Goal: Task Accomplishment & Management: Use online tool/utility

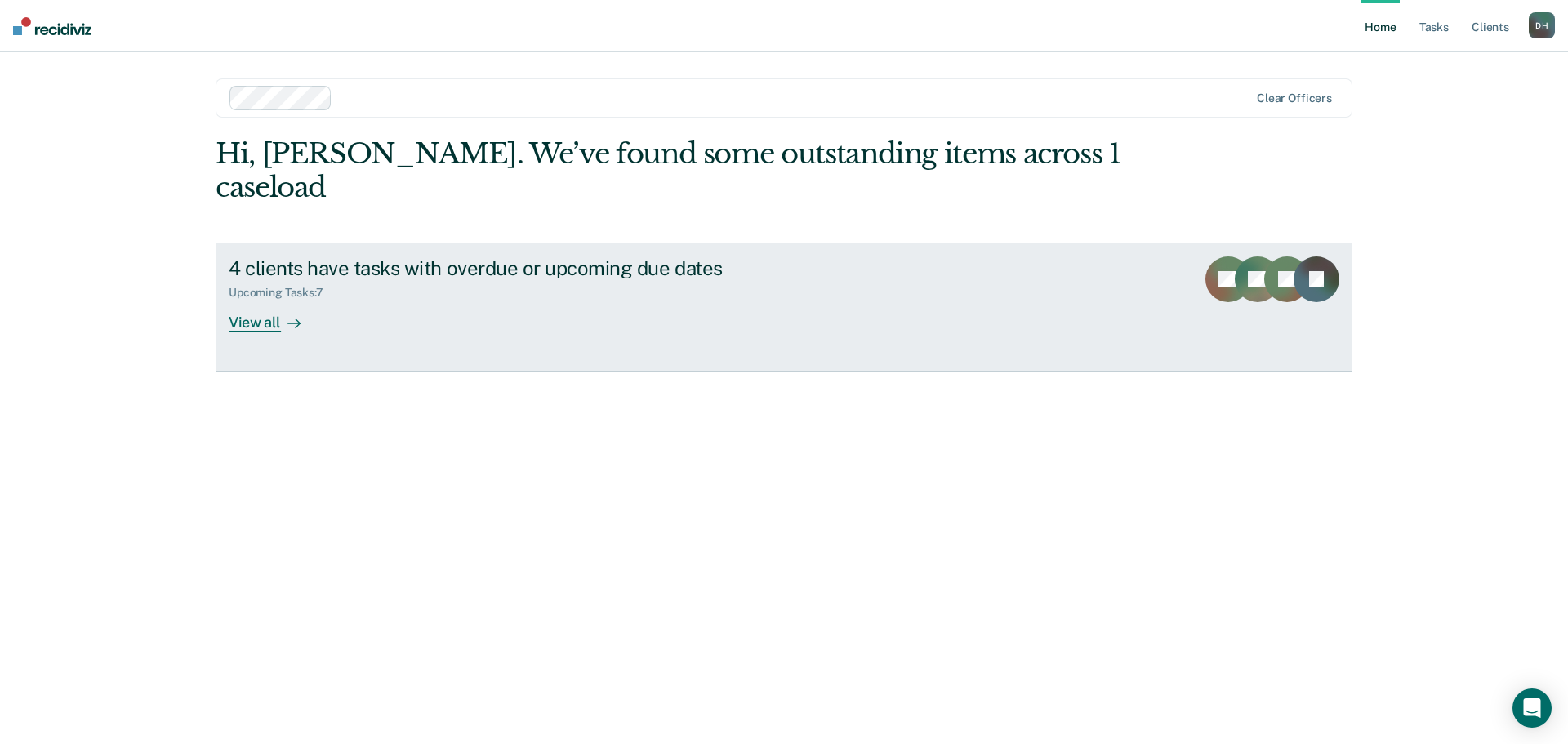
click at [275, 300] on div "View all" at bounding box center [274, 316] width 91 height 32
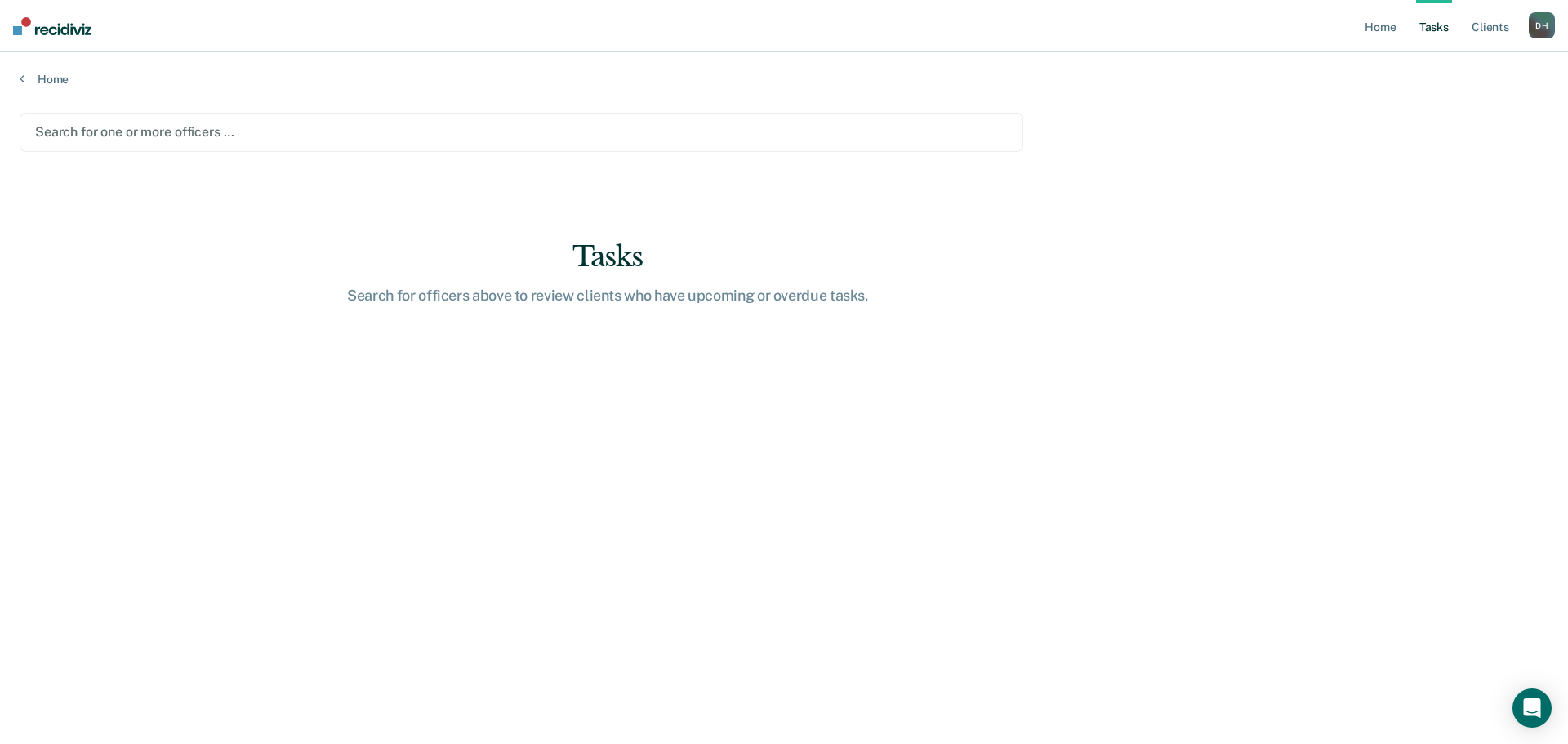
click at [152, 137] on div at bounding box center [520, 132] width 972 height 19
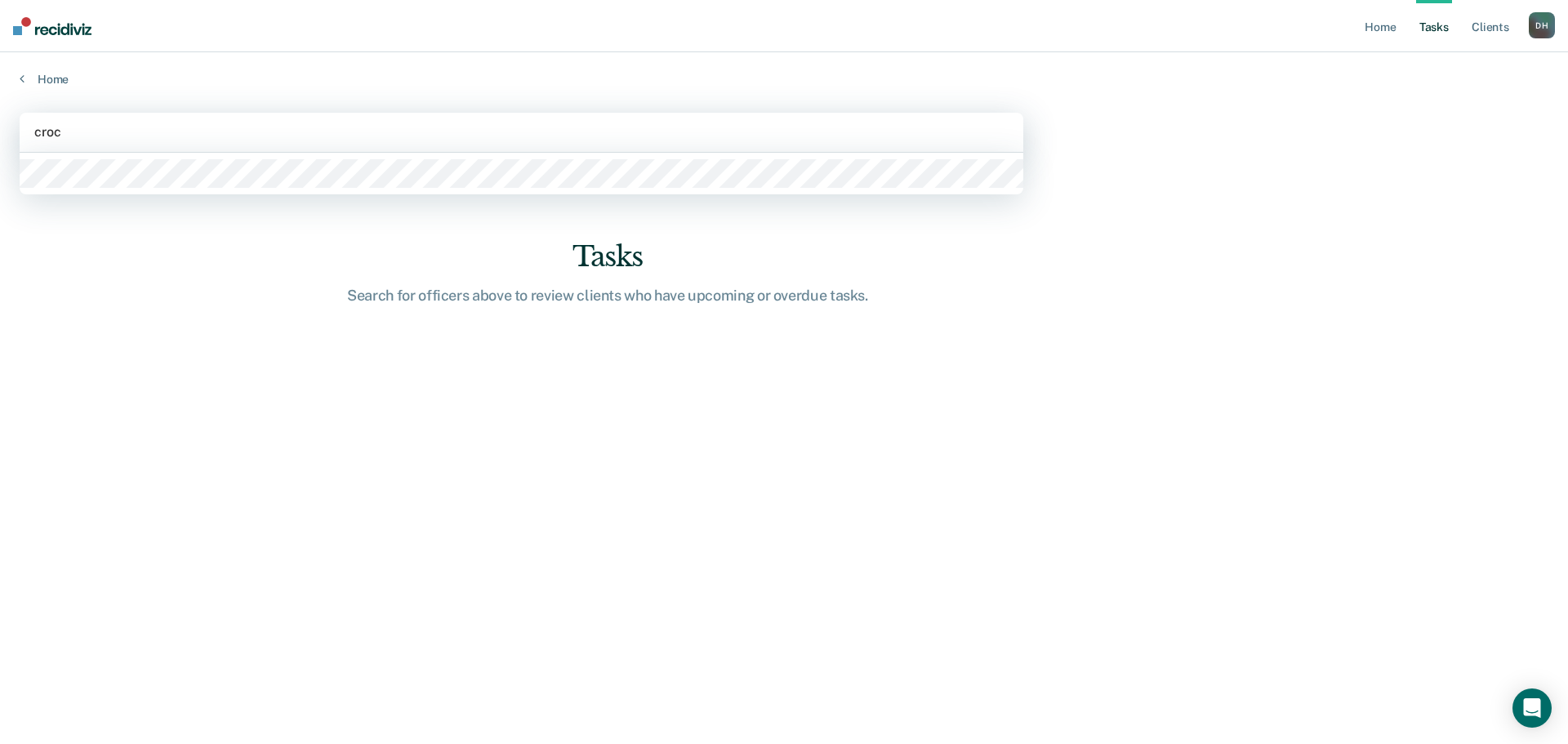
type input "crock"
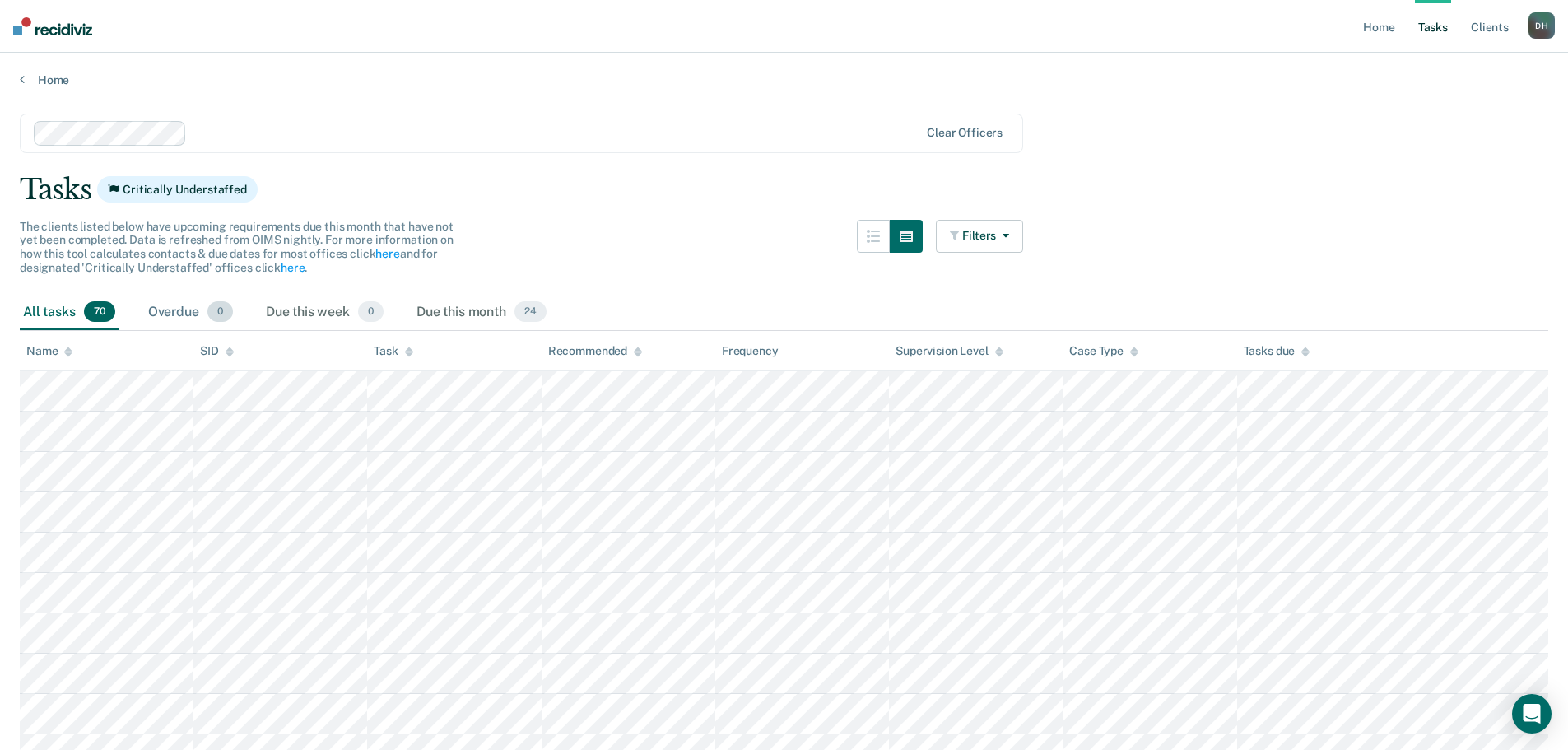
click at [170, 315] on div "Overdue 0" at bounding box center [190, 312] width 91 height 36
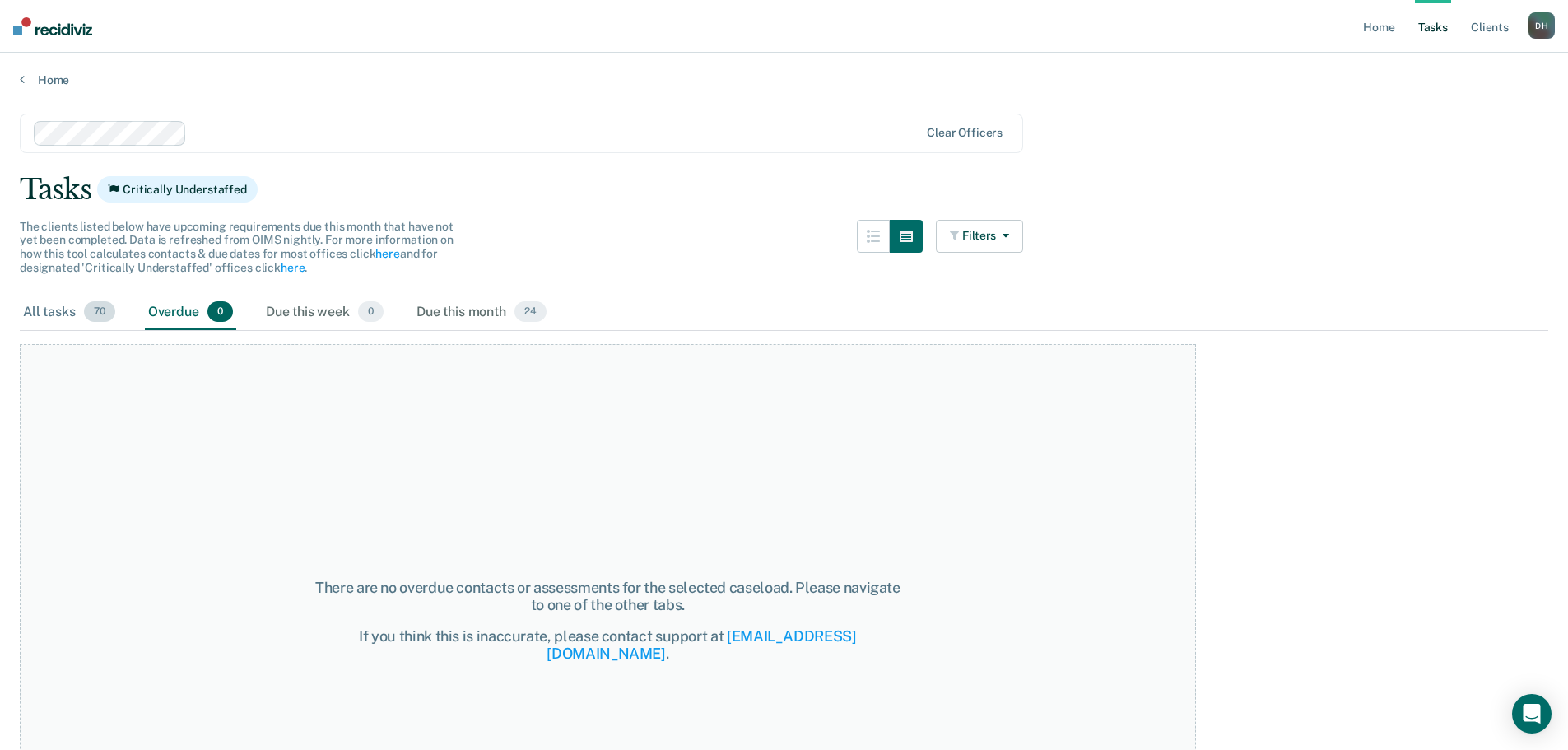
click at [62, 311] on div "All tasks 70" at bounding box center [69, 312] width 99 height 36
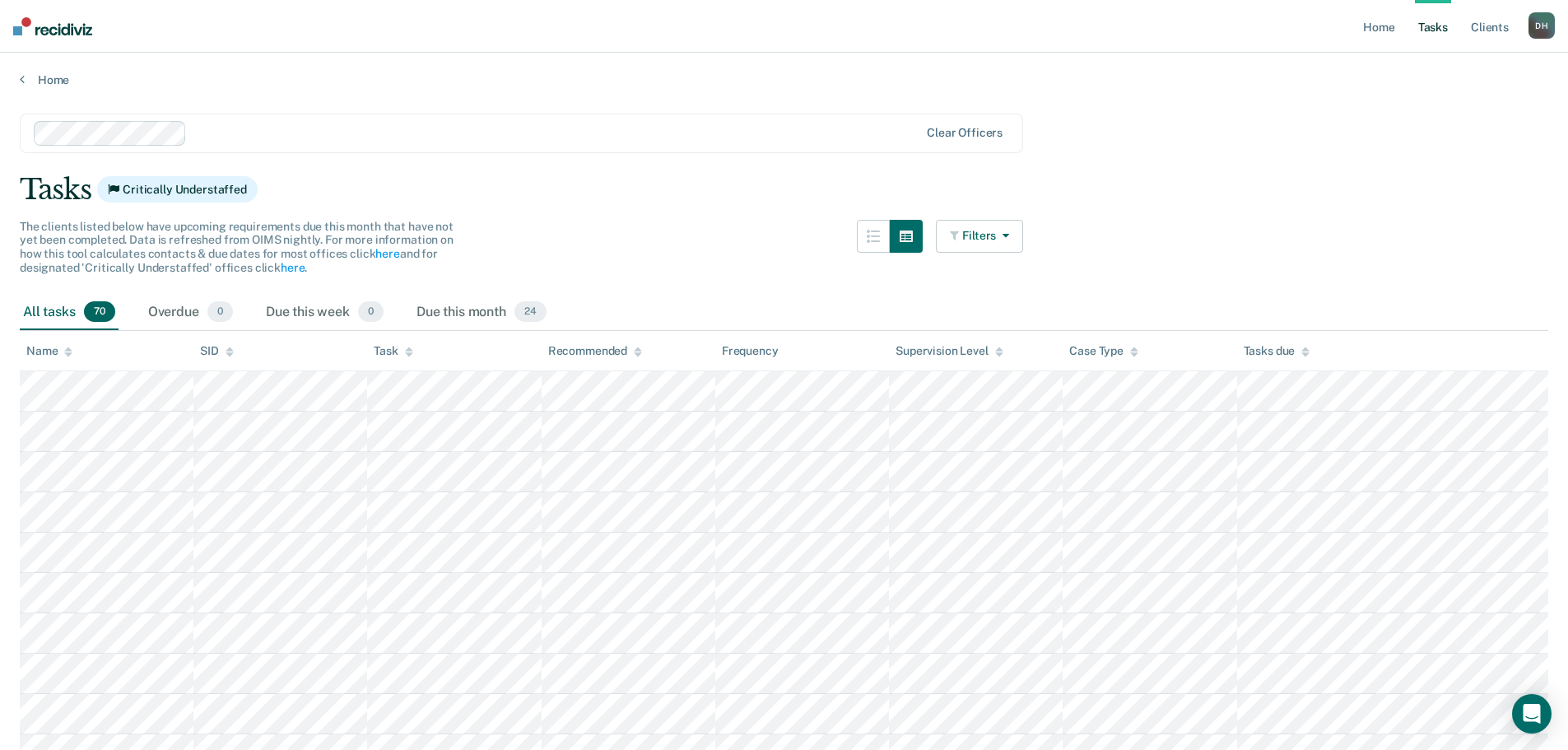
click at [1018, 233] on button "Filters" at bounding box center [979, 236] width 87 height 33
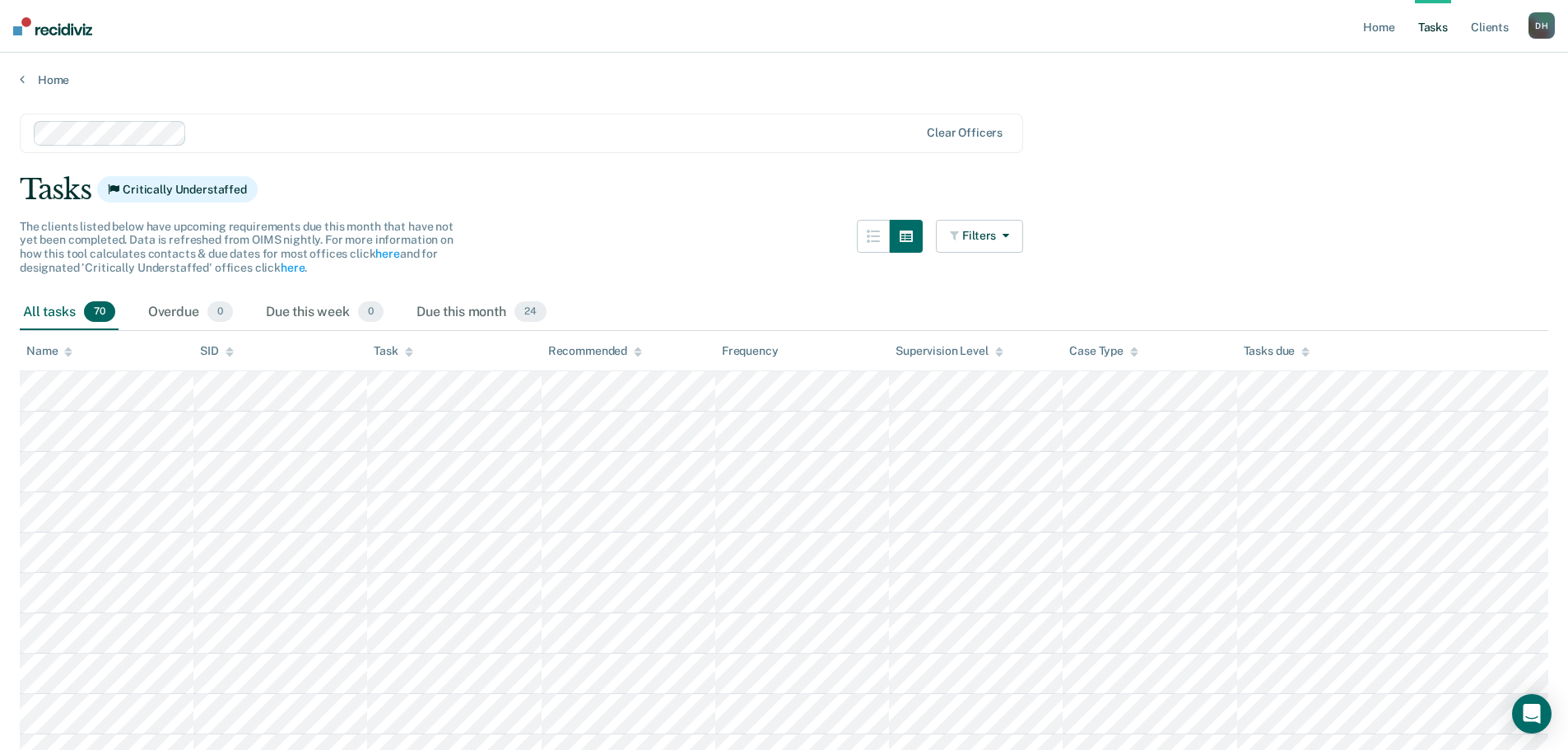
click at [73, 28] on img at bounding box center [52, 26] width 79 height 18
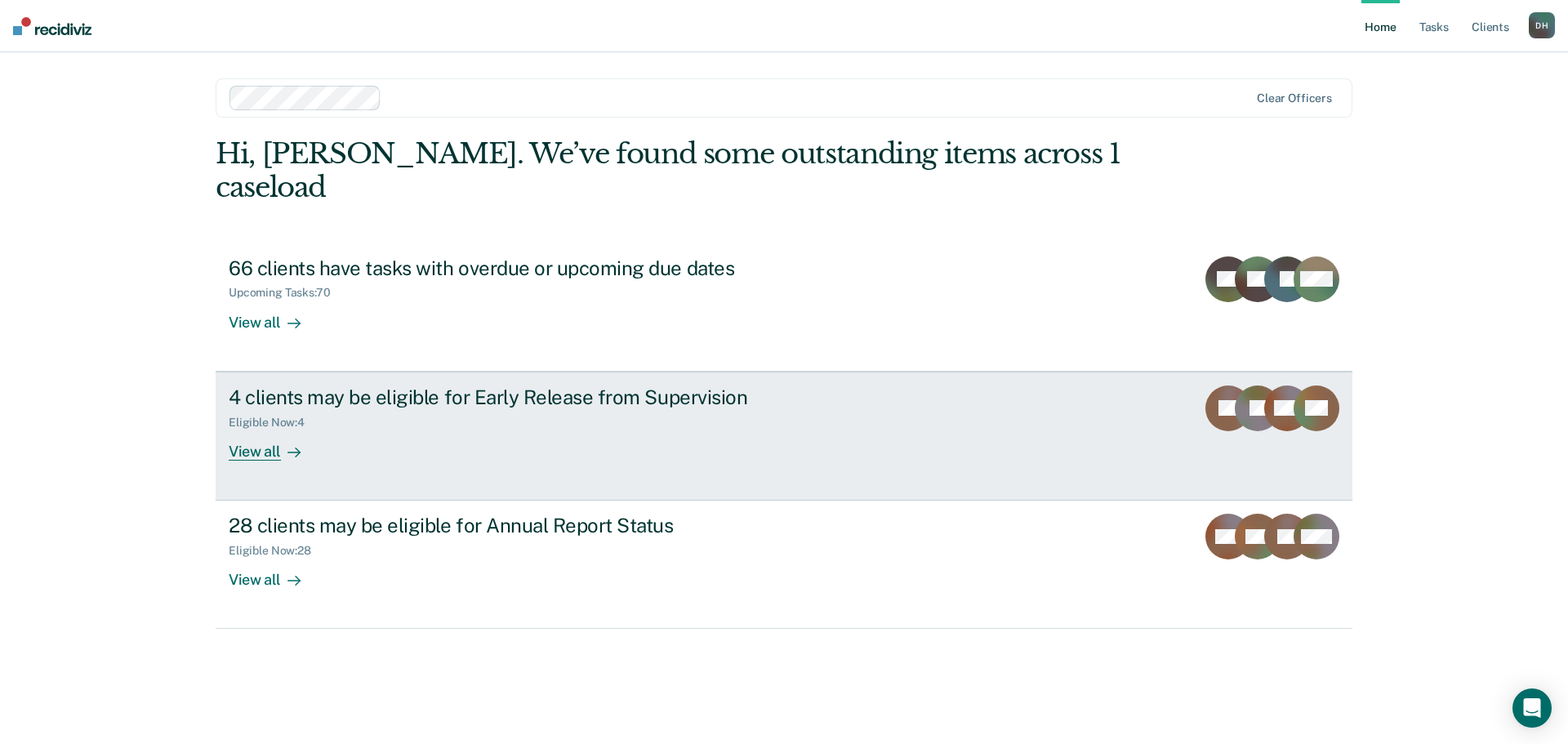
click at [262, 429] on div "View all" at bounding box center [274, 445] width 91 height 32
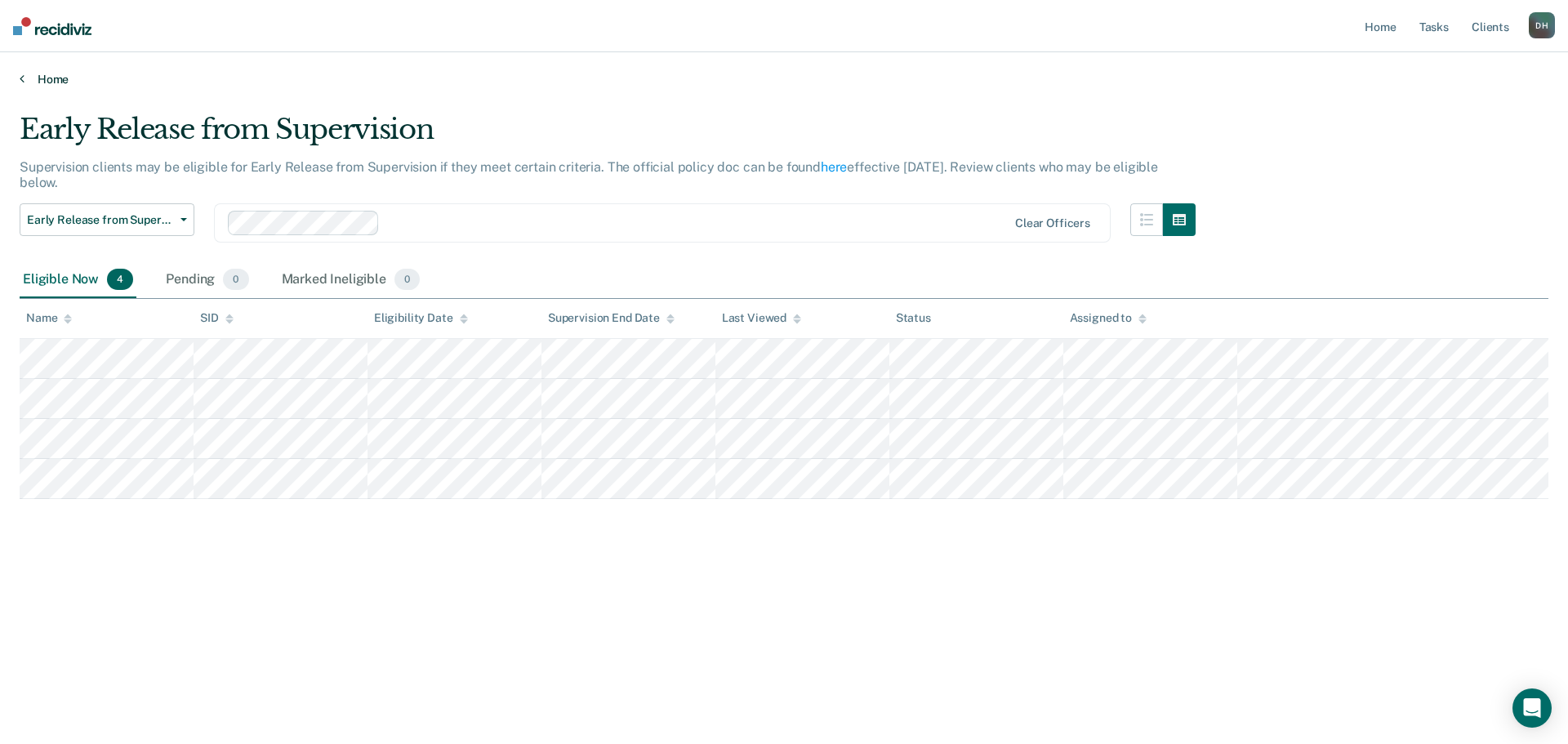
click at [42, 83] on link "Home" at bounding box center [784, 79] width 1529 height 14
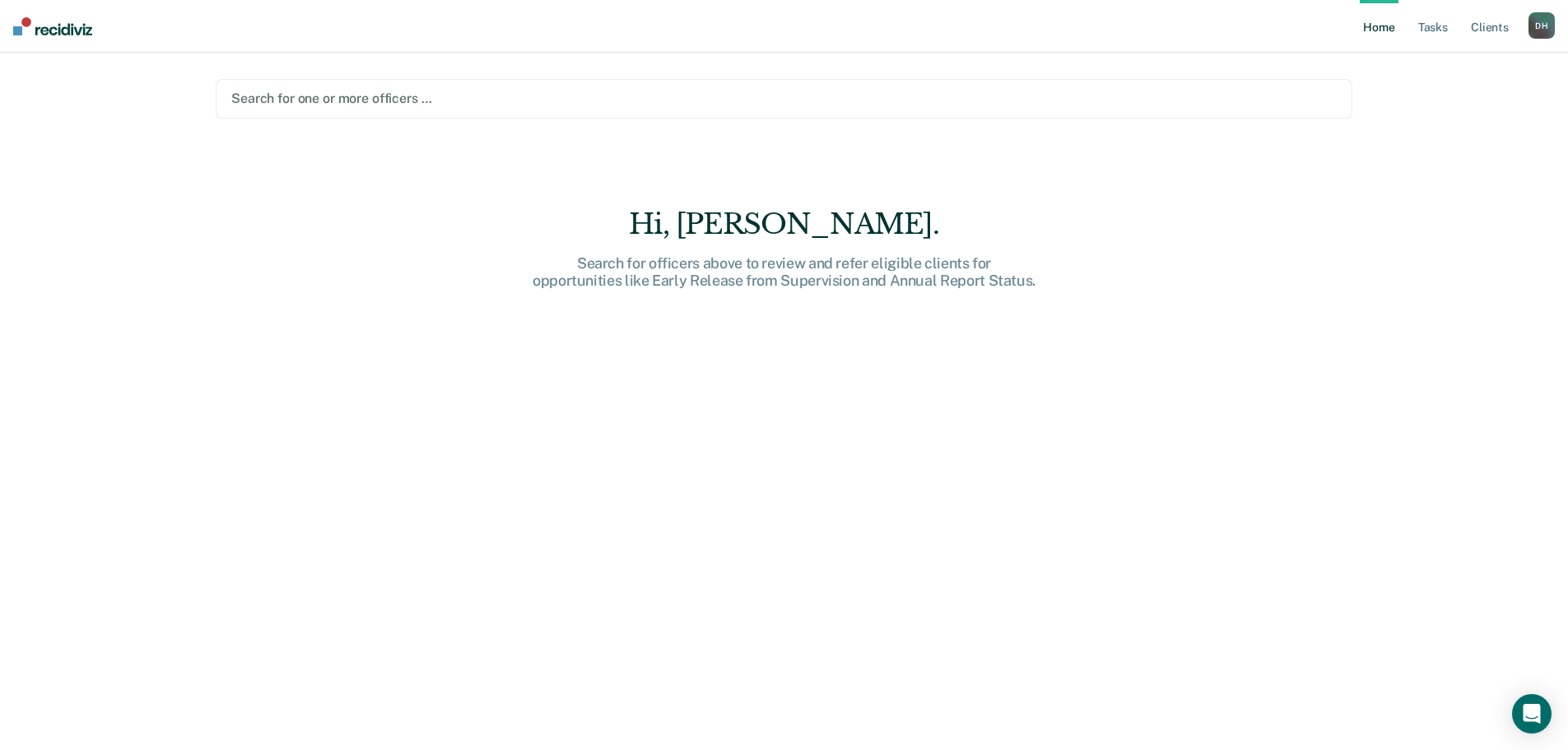
click at [347, 96] on div at bounding box center [784, 98] width 1106 height 19
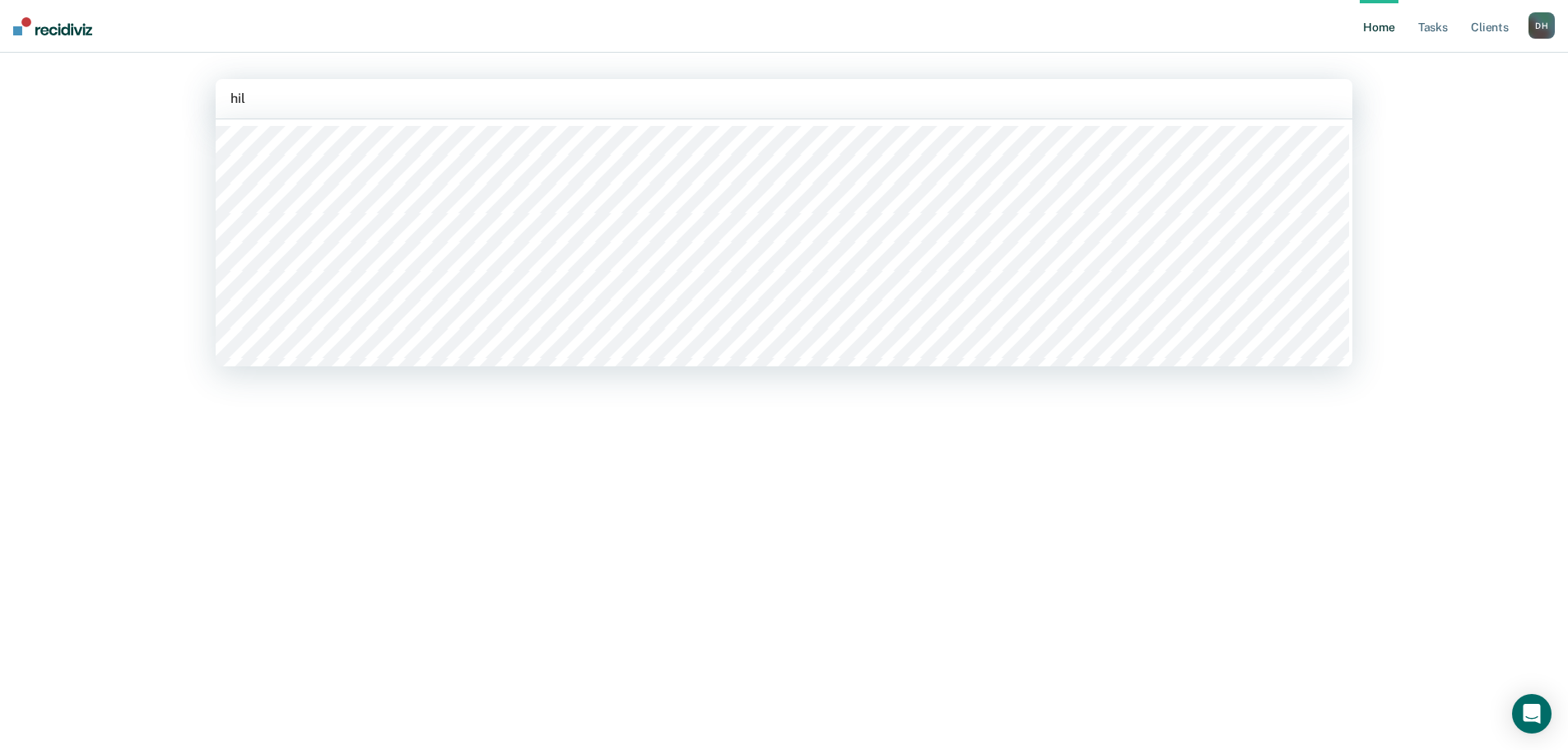
type input "hilt"
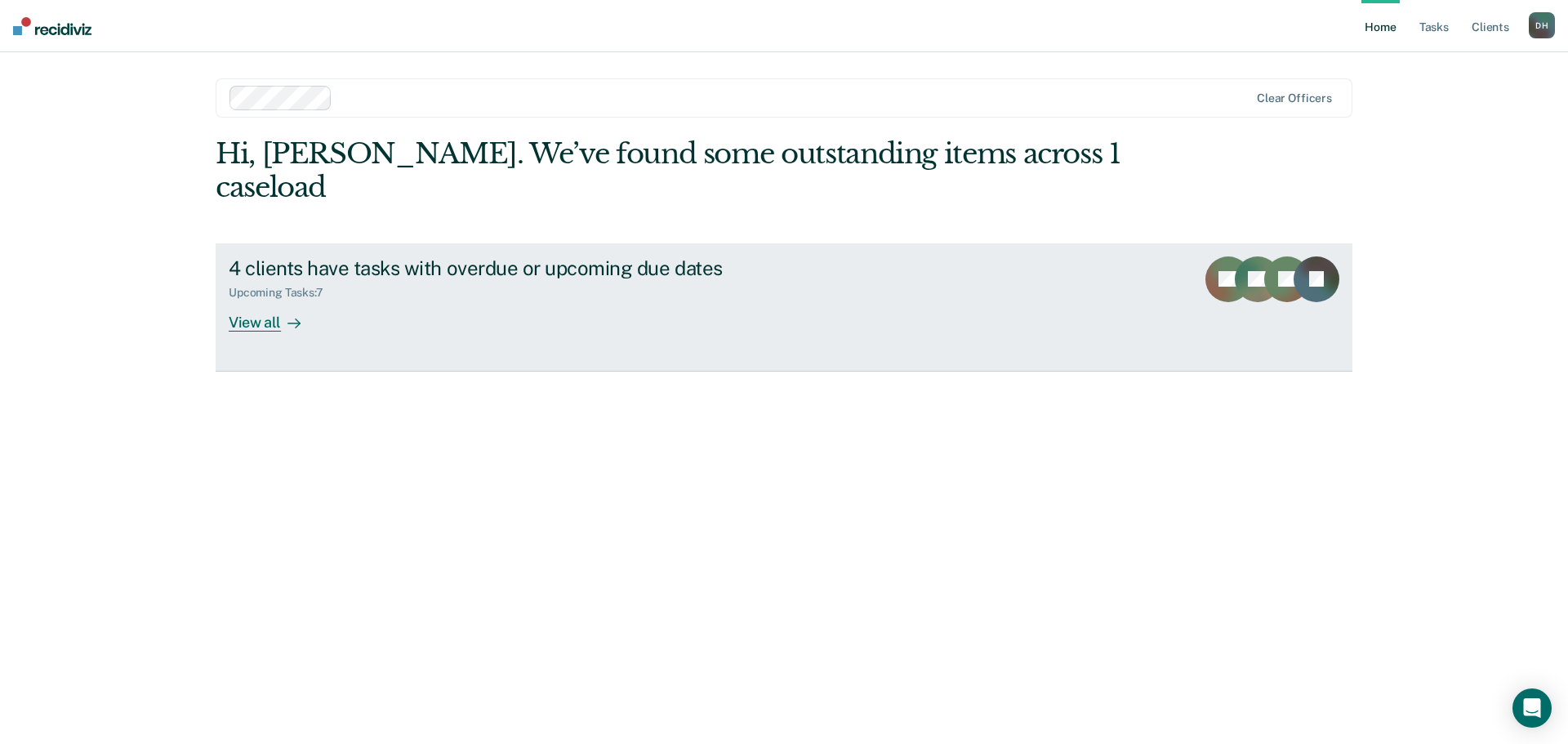
click at [259, 300] on div "View all" at bounding box center [274, 316] width 91 height 32
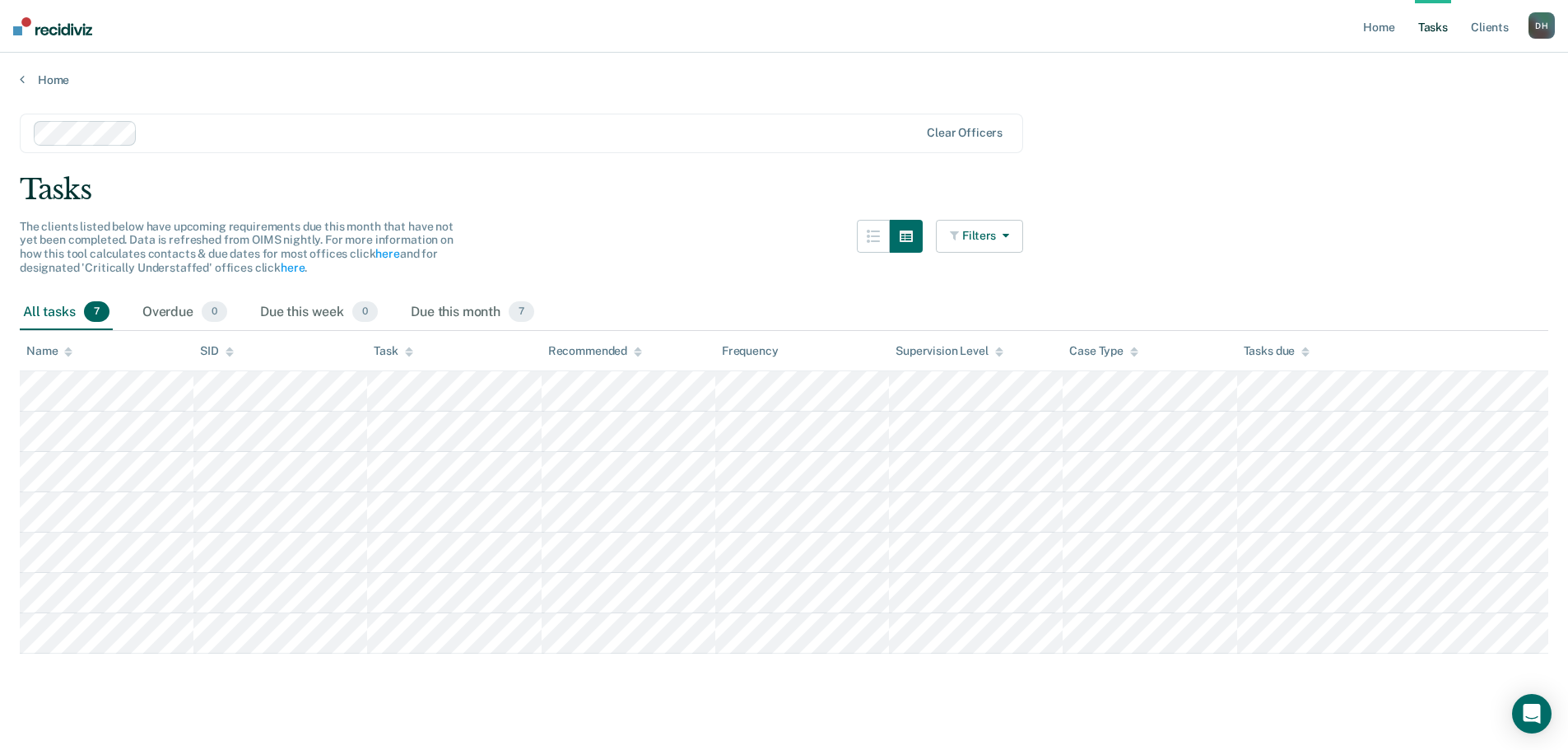
click at [1022, 235] on button "Filters" at bounding box center [979, 236] width 87 height 33
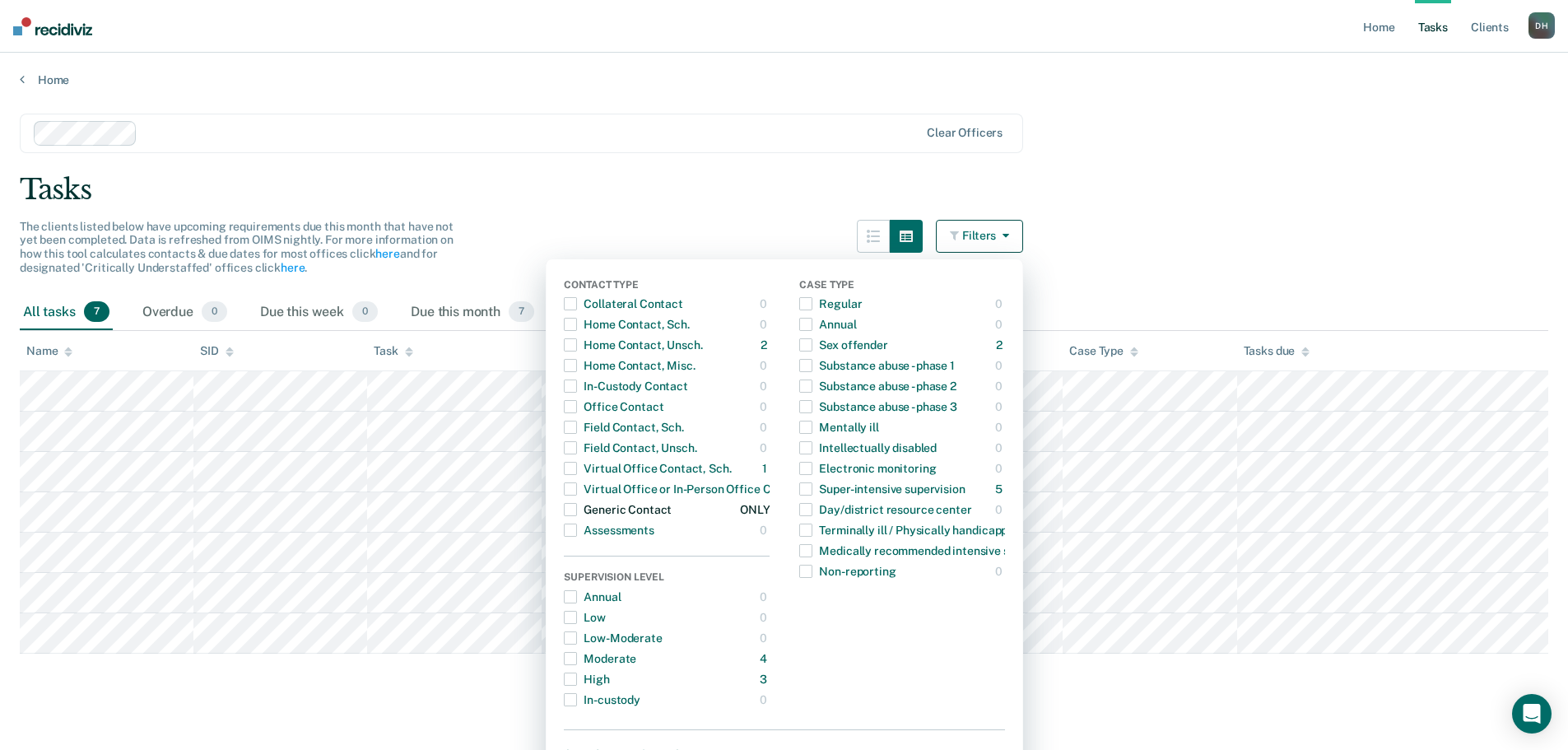
click at [577, 506] on span "button" at bounding box center [570, 509] width 13 height 13
click at [769, 516] on div "ONLY" at bounding box center [755, 509] width 30 height 26
click at [779, 195] on div "Tasks" at bounding box center [784, 190] width 1529 height 34
